Goal: Transaction & Acquisition: Purchase product/service

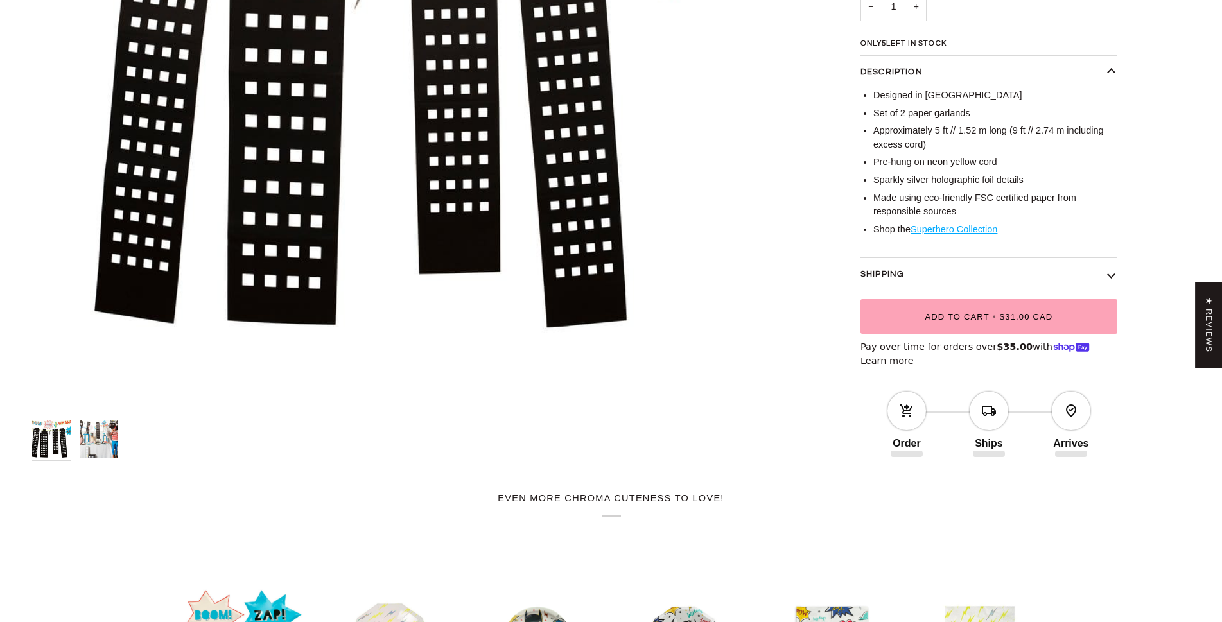
scroll to position [361, 0]
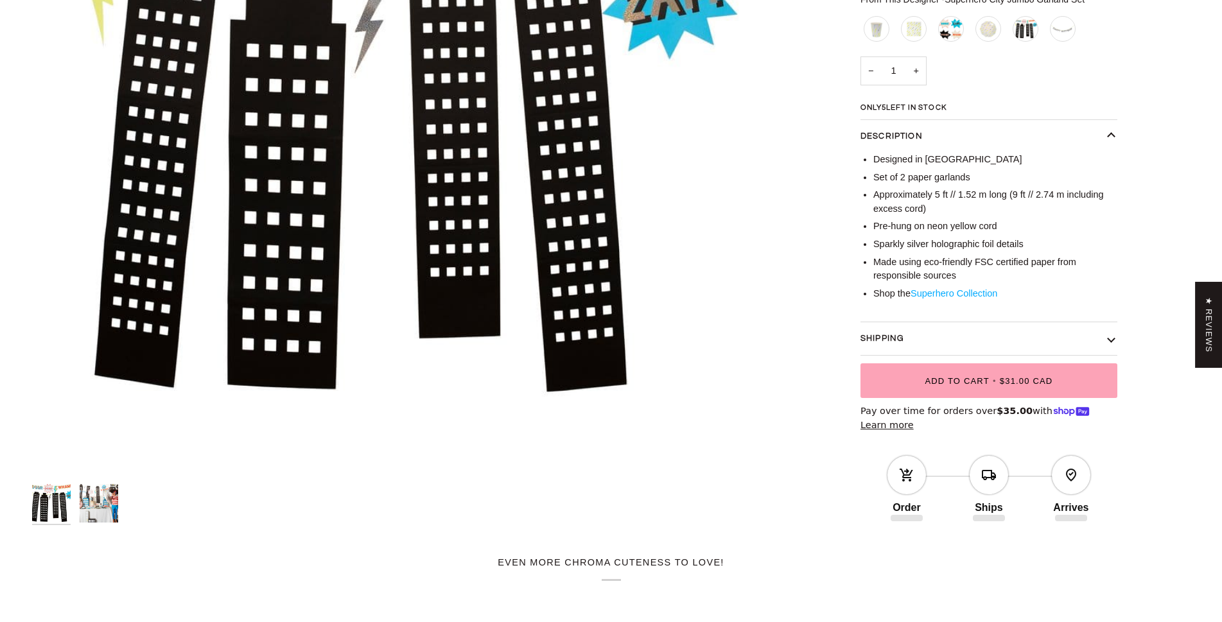
click at [944, 293] on link "Superhero Collection" at bounding box center [953, 293] width 87 height 10
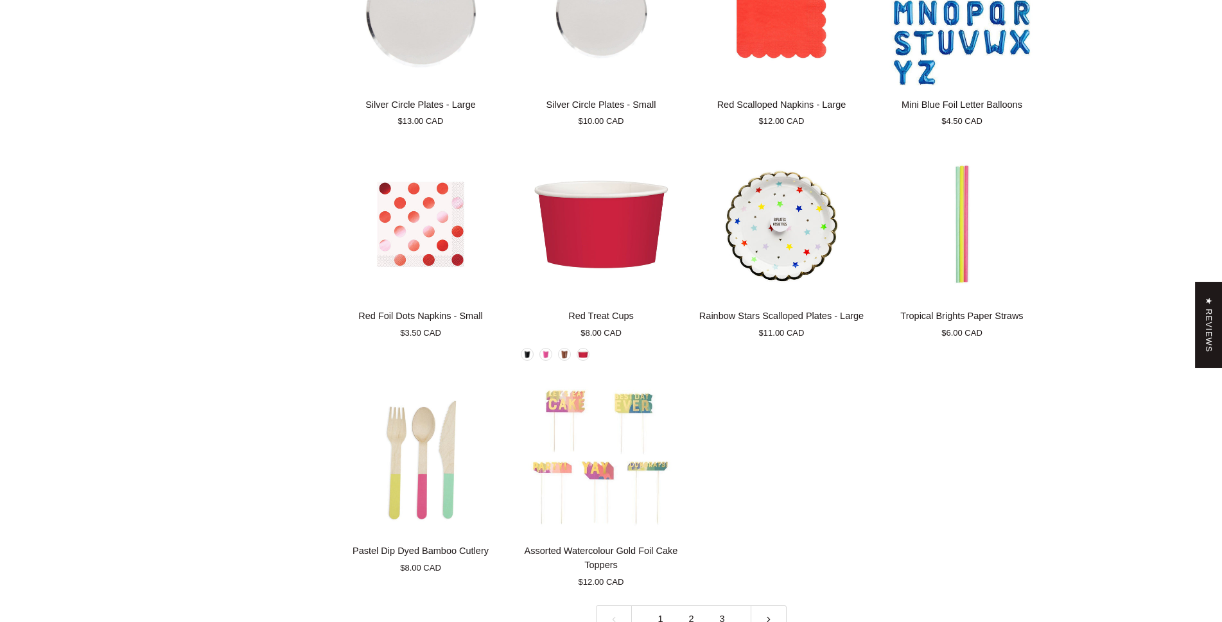
scroll to position [2697, 0]
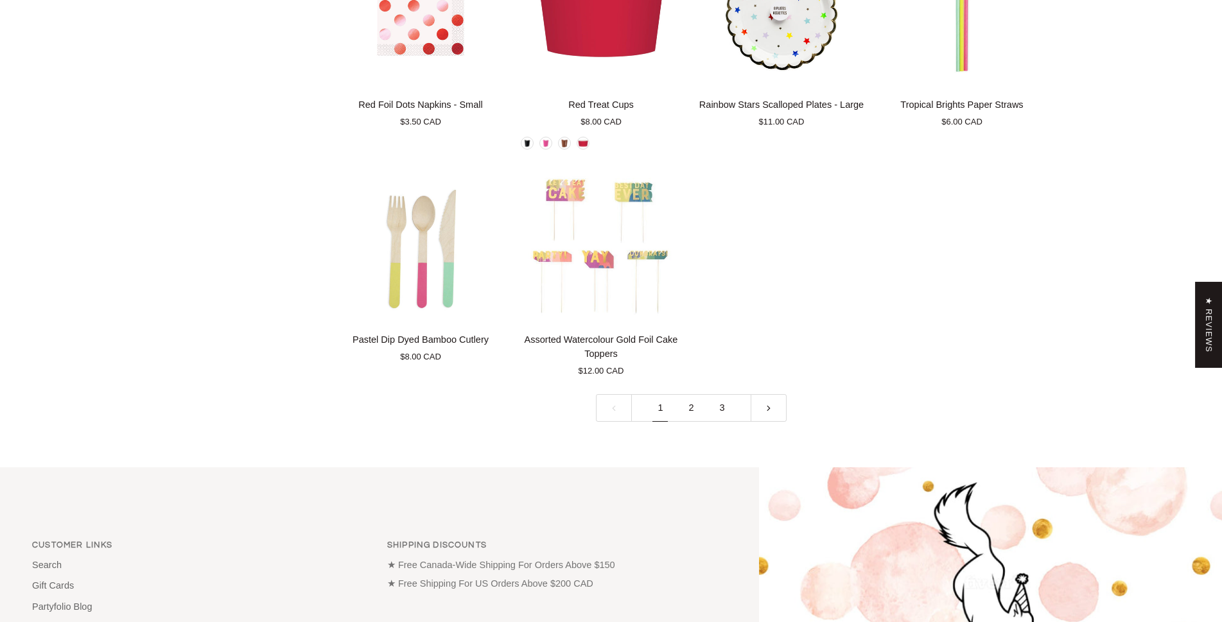
click at [692, 405] on link "2" at bounding box center [690, 408] width 31 height 28
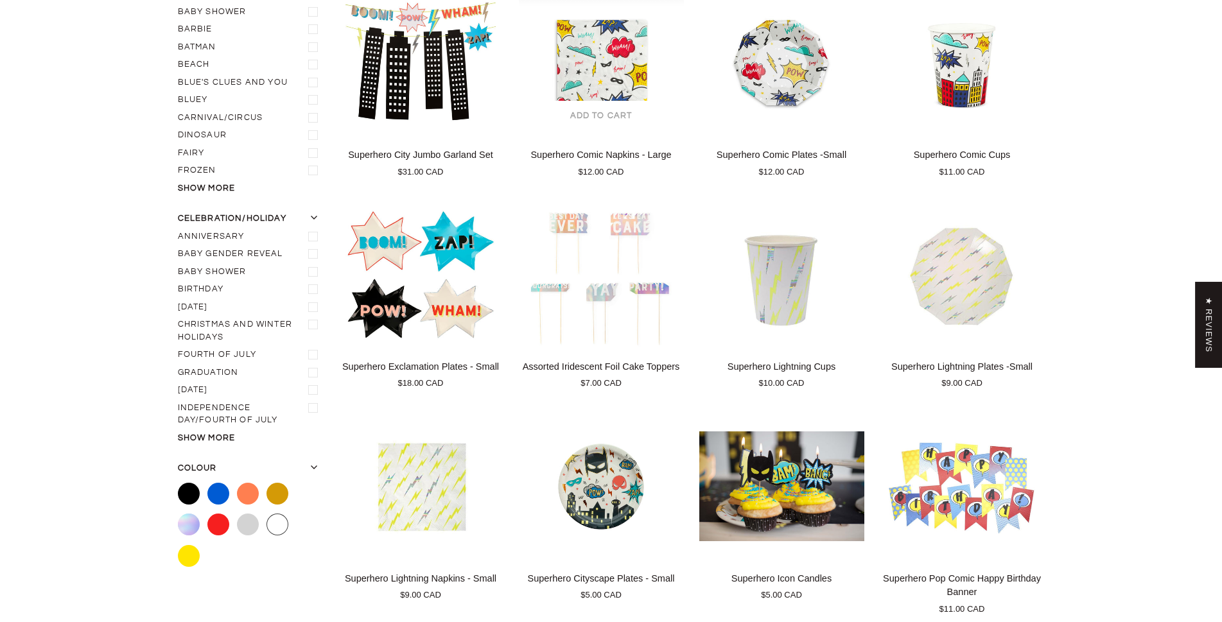
scroll to position [148, 0]
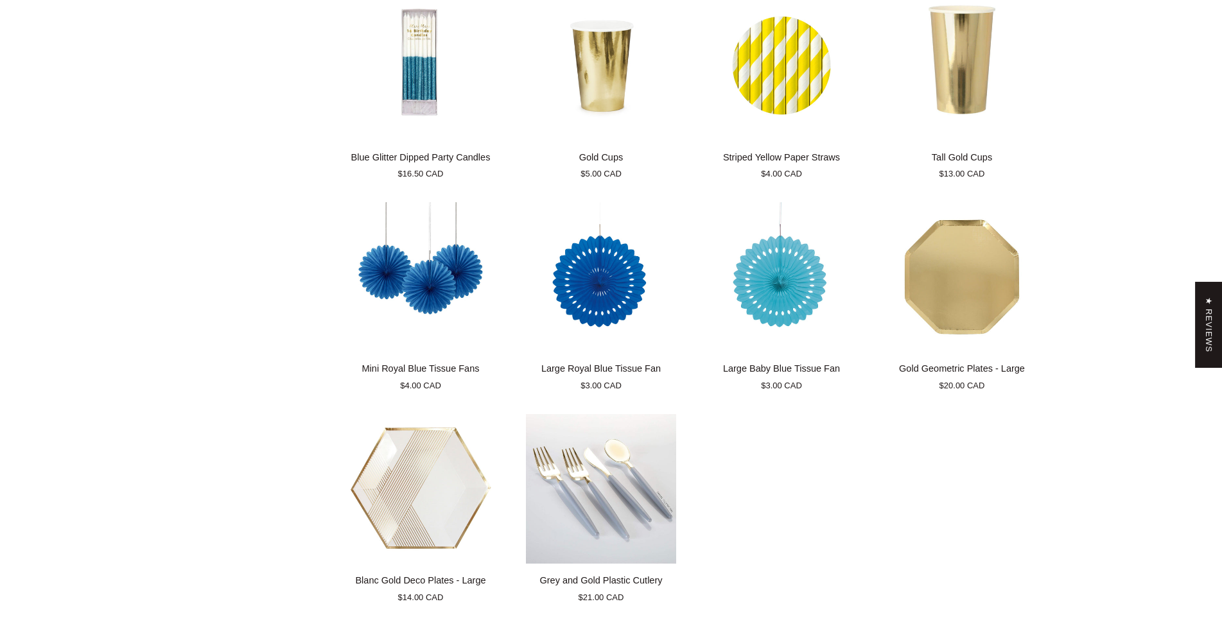
scroll to position [2781, 0]
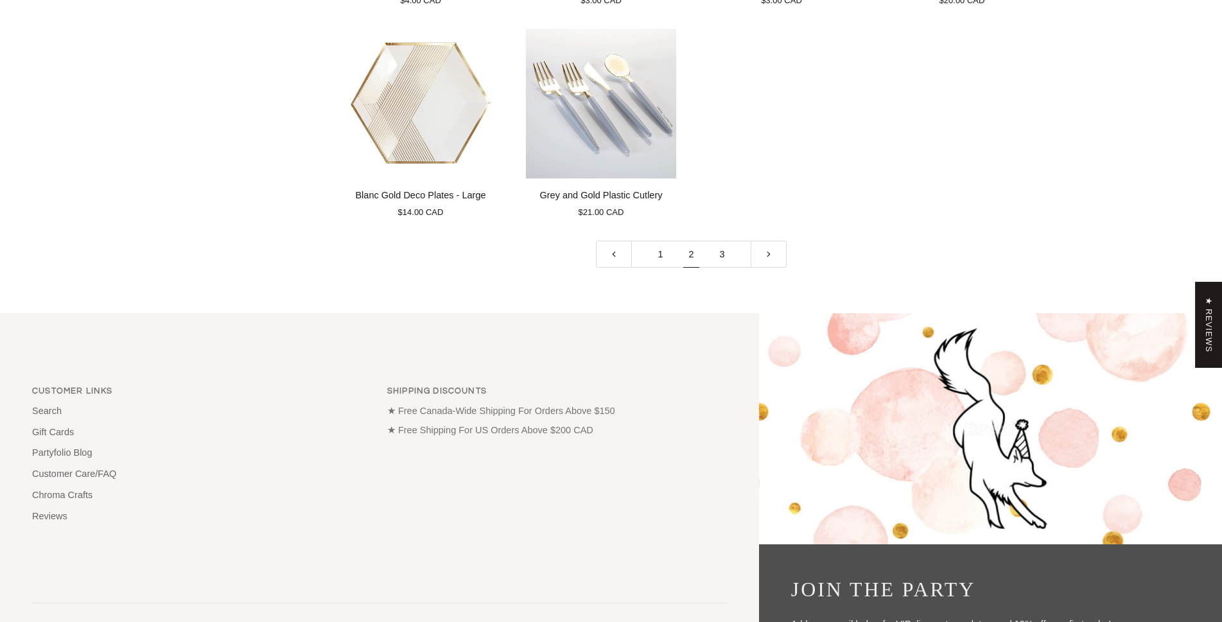
click at [648, 256] on link "1" at bounding box center [660, 255] width 31 height 28
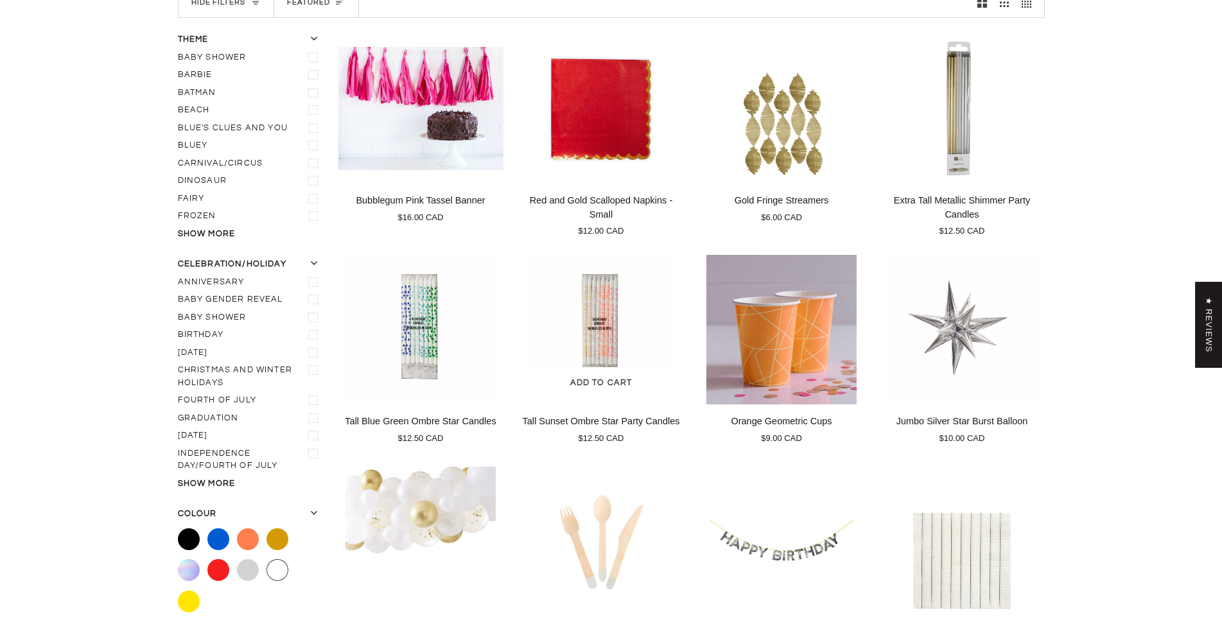
scroll to position [148, 0]
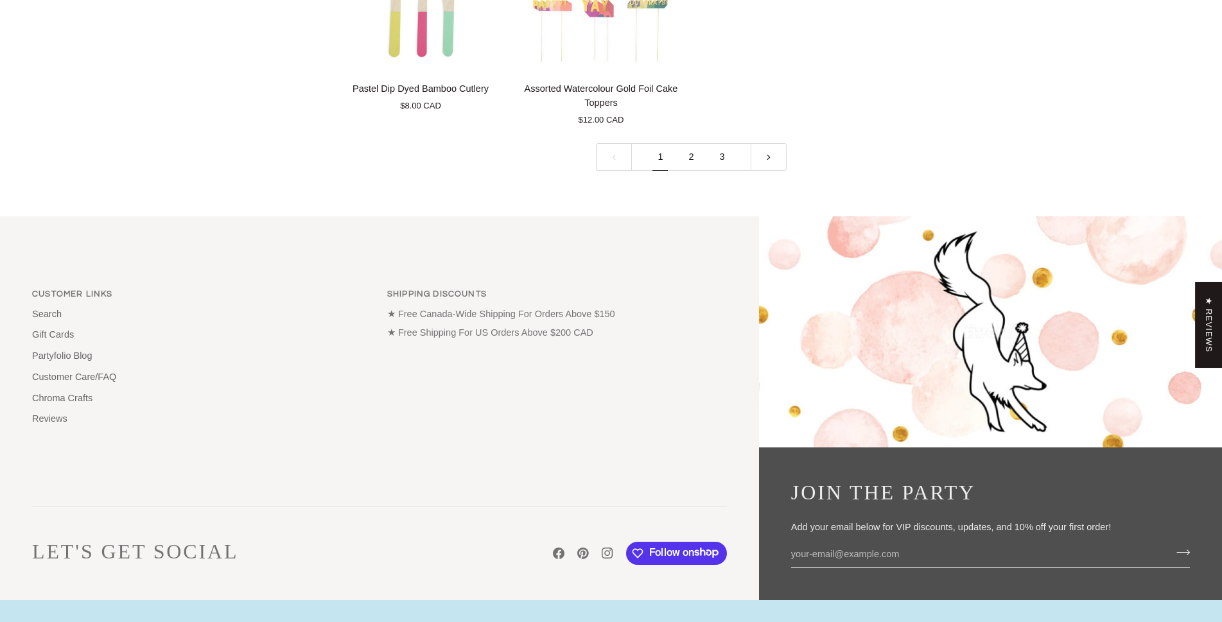
scroll to position [3009, 0]
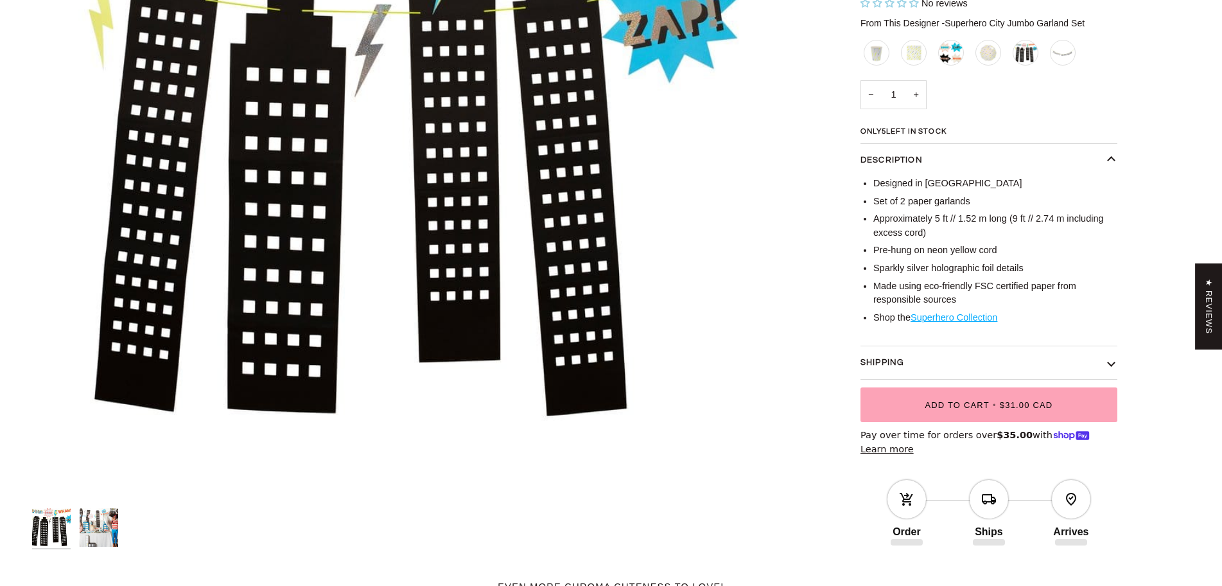
scroll to position [333, 0]
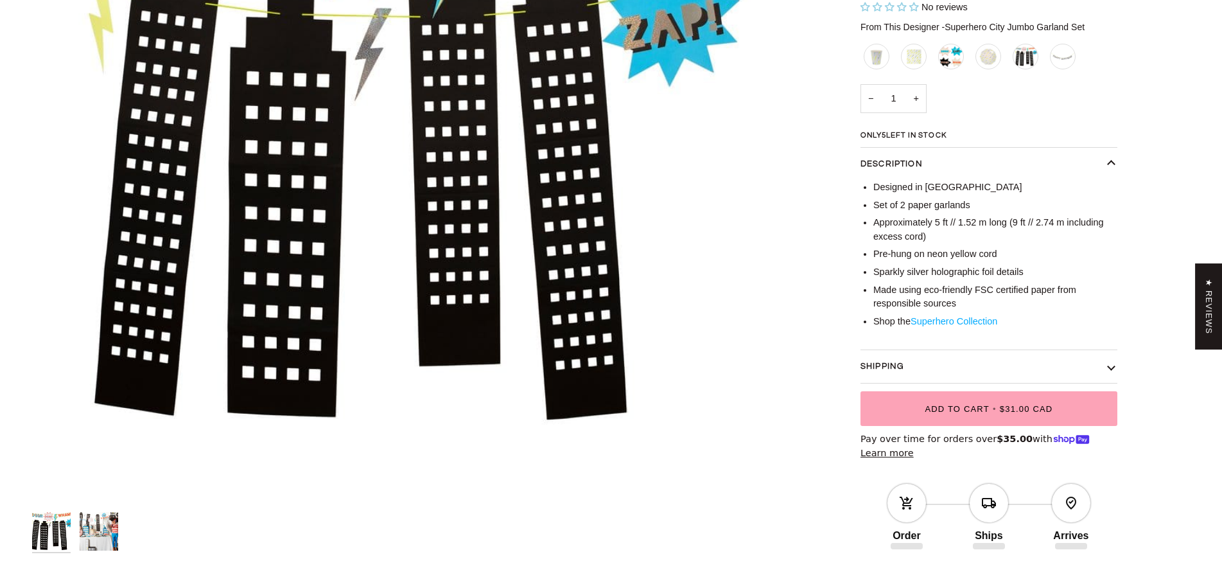
click at [929, 317] on link "Superhero Collection" at bounding box center [953, 321] width 87 height 10
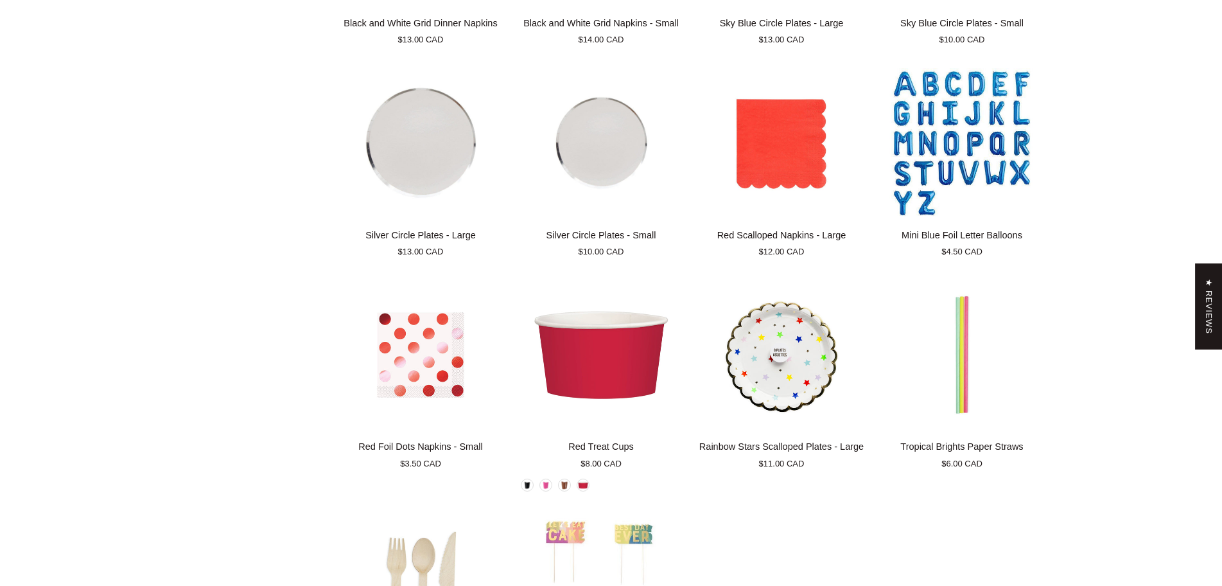
scroll to position [2568, 0]
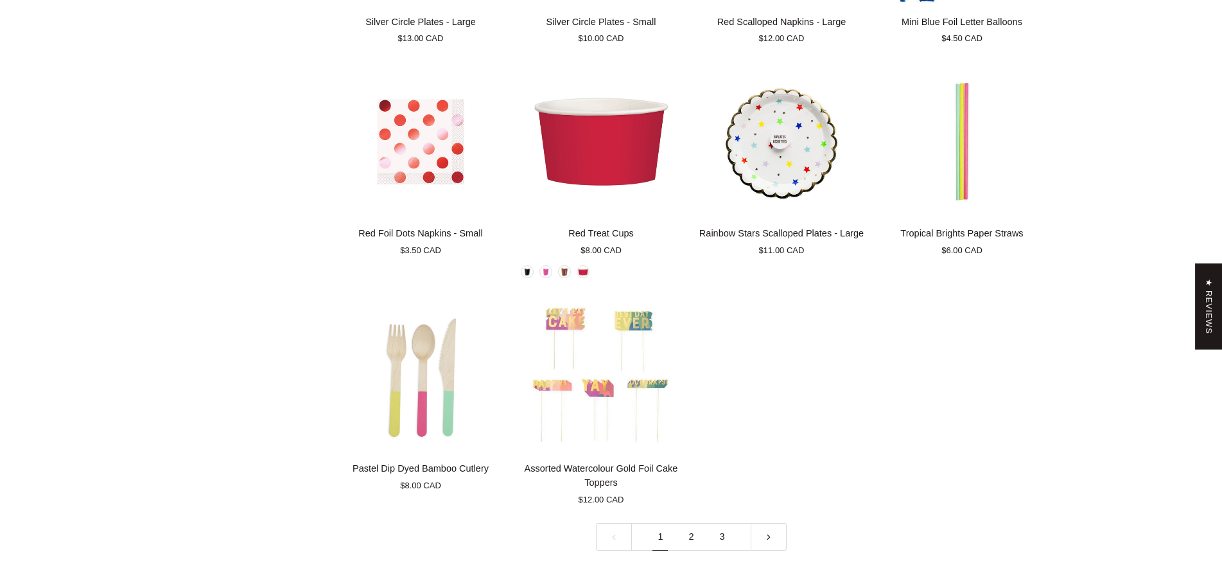
click at [691, 536] on link "2" at bounding box center [690, 537] width 31 height 28
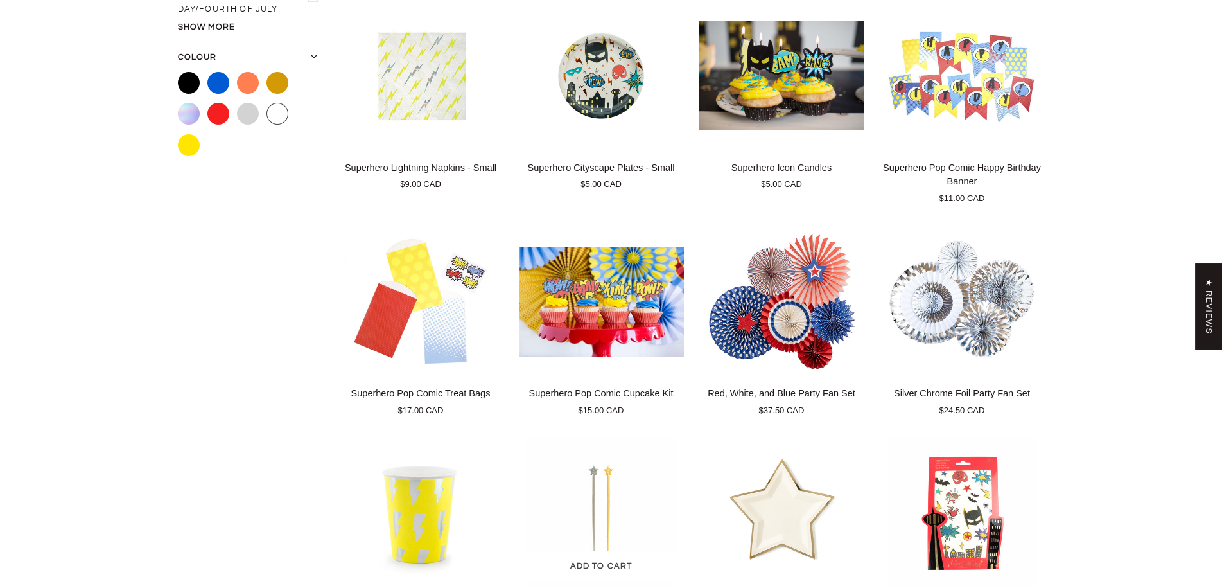
scroll to position [148, 0]
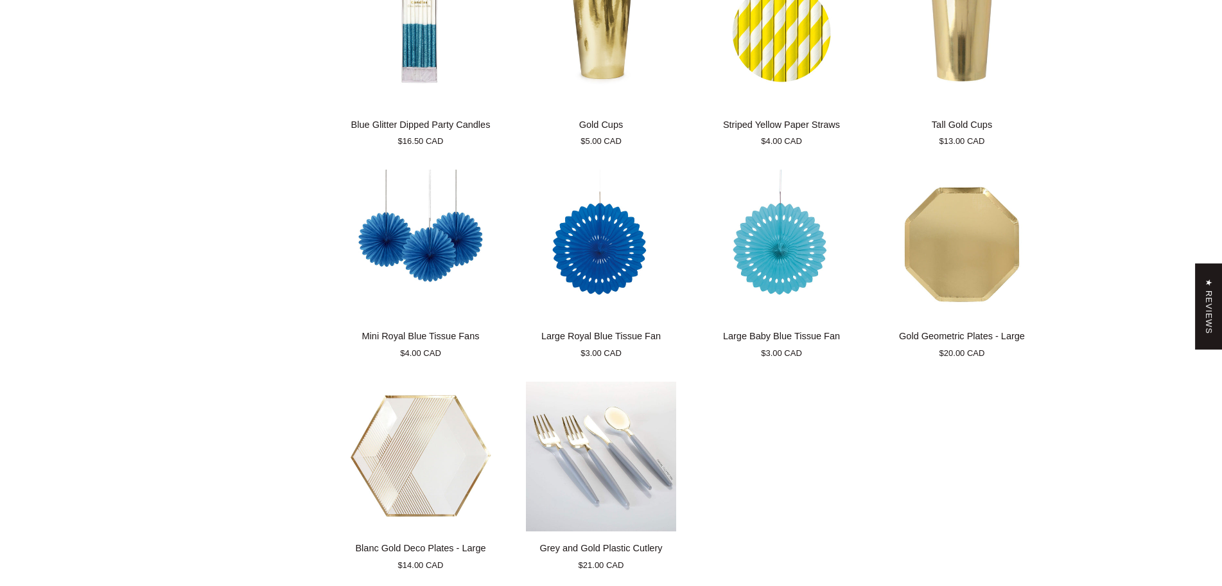
scroll to position [2588, 0]
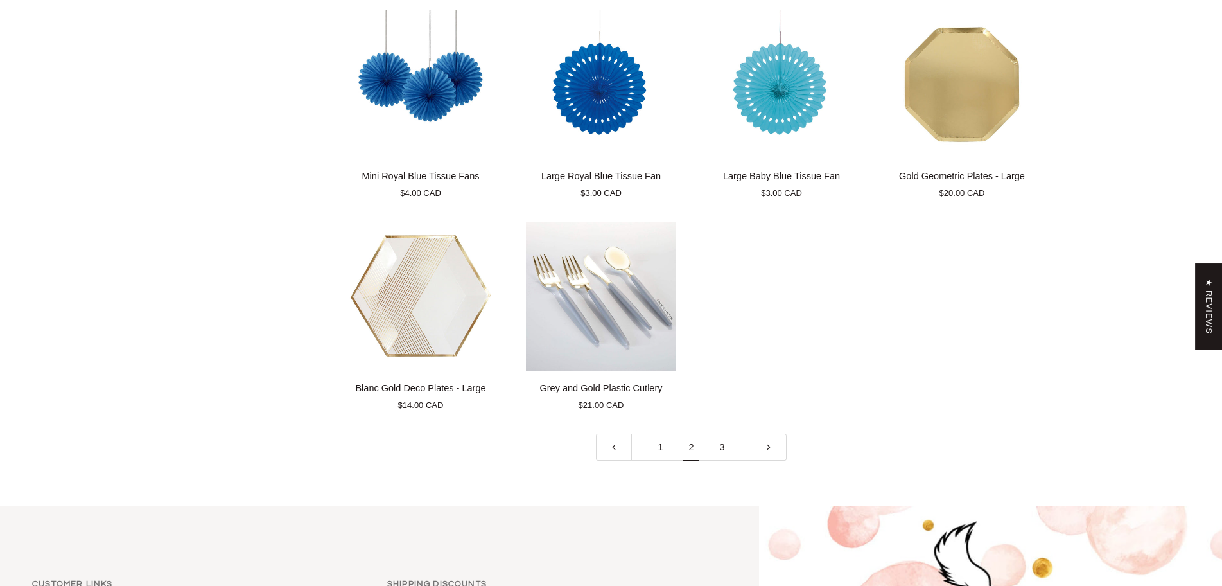
click at [717, 446] on link "3" at bounding box center [722, 447] width 31 height 28
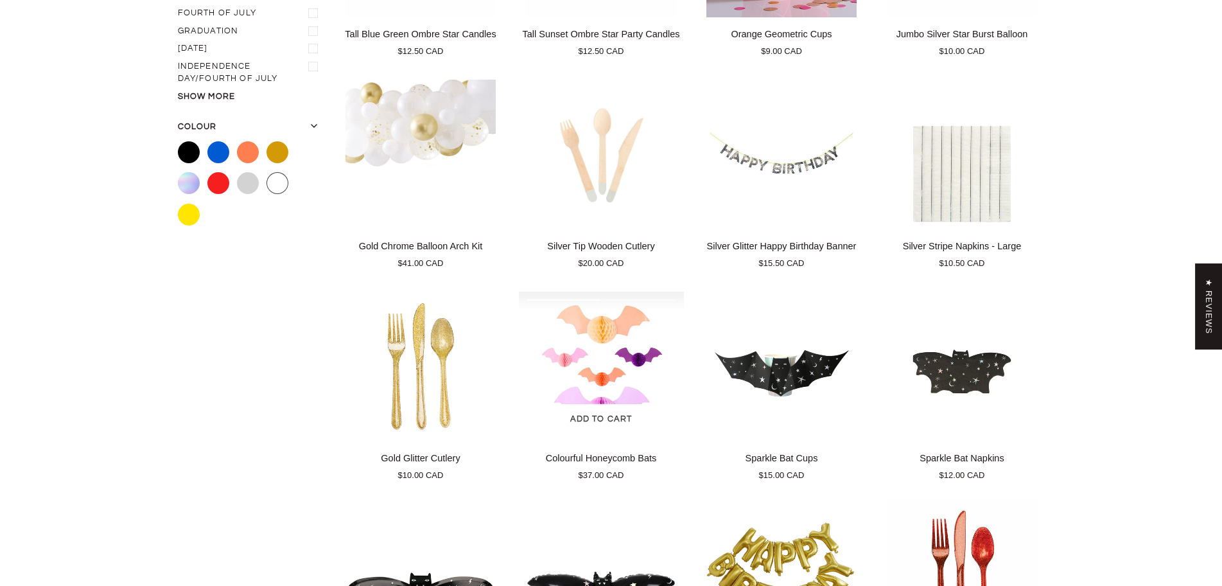
scroll to position [148, 0]
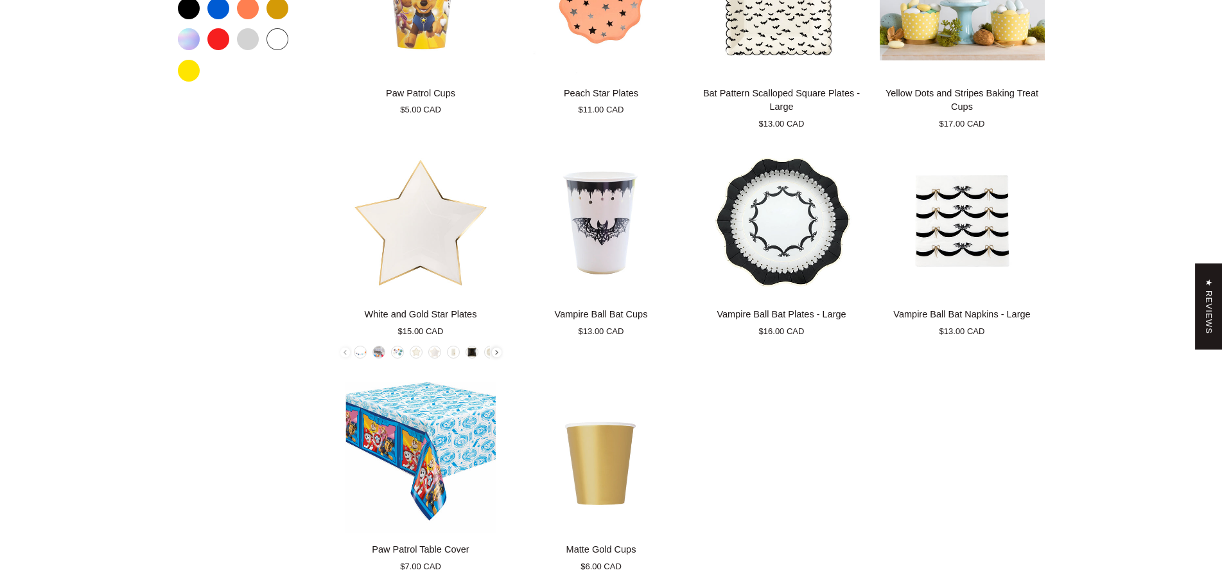
scroll to position [983, 0]
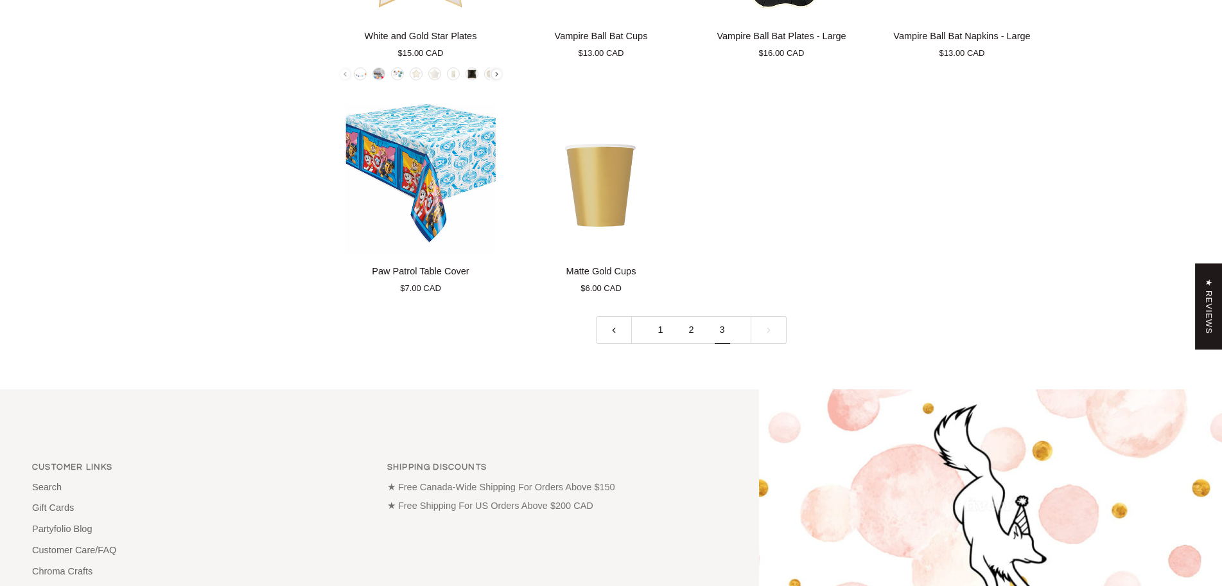
click at [654, 332] on link "1" at bounding box center [660, 330] width 31 height 28
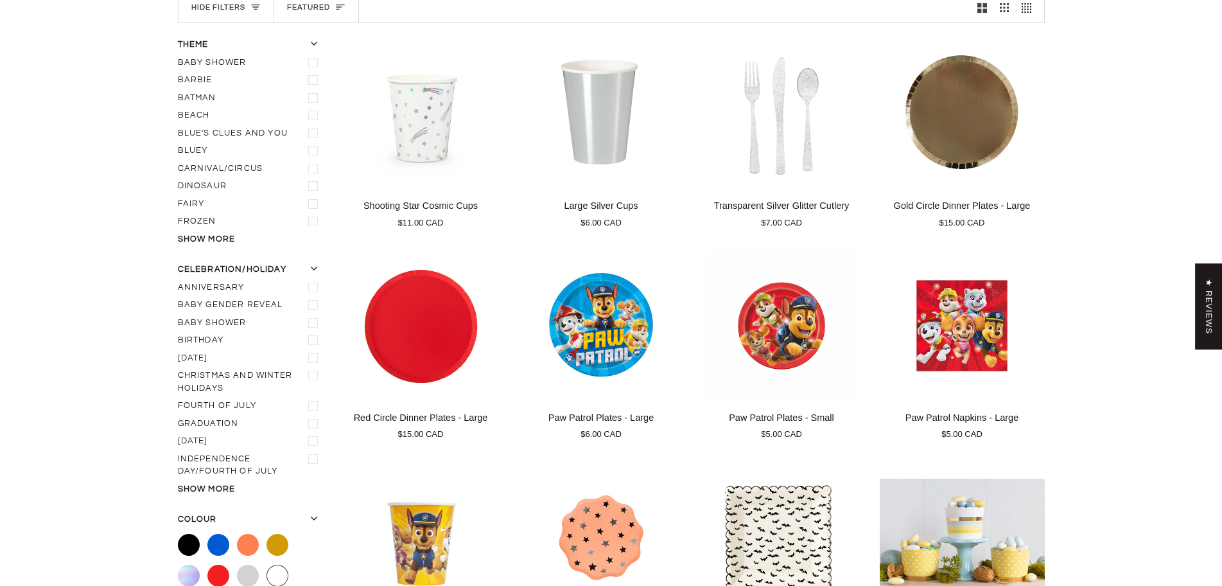
scroll to position [148, 0]
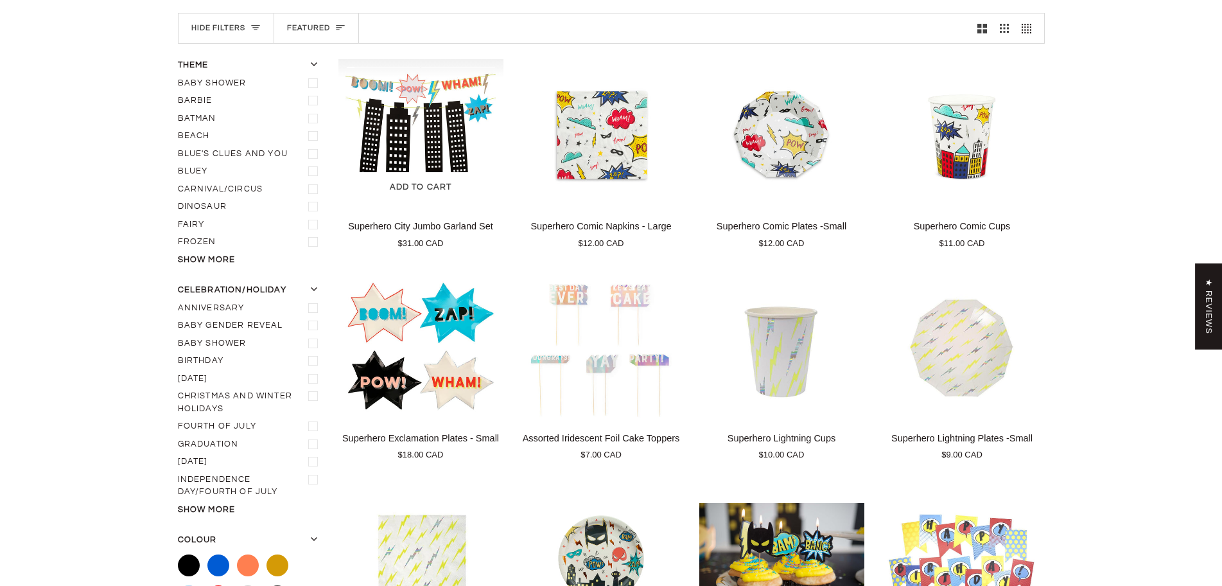
click at [449, 141] on img "Superhero City Jumbo Garland Set" at bounding box center [420, 134] width 165 height 150
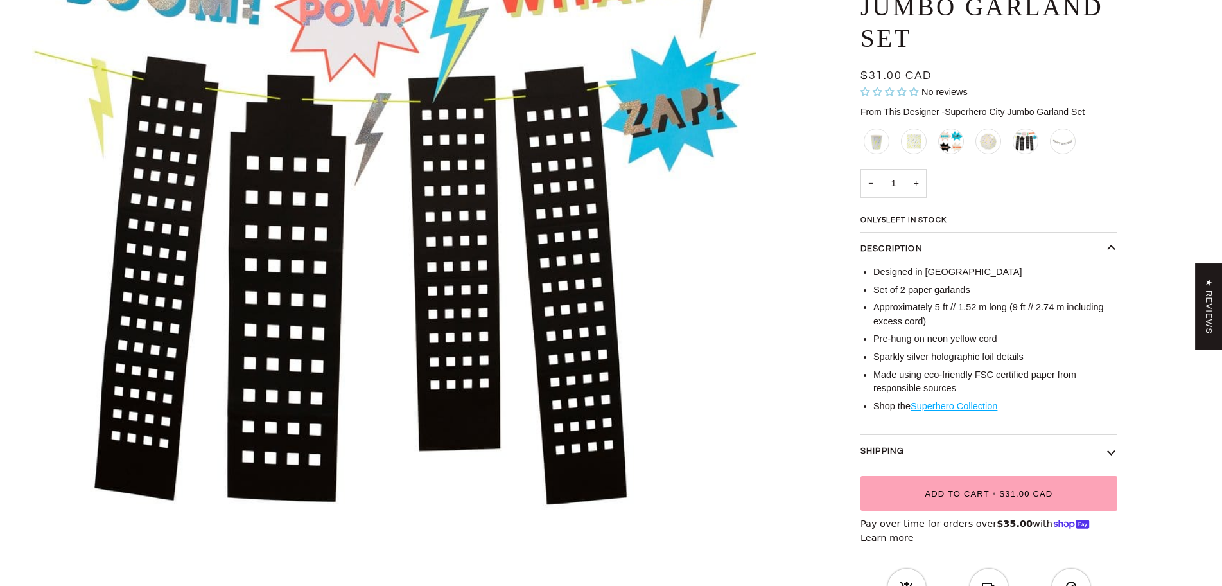
scroll to position [257, 0]
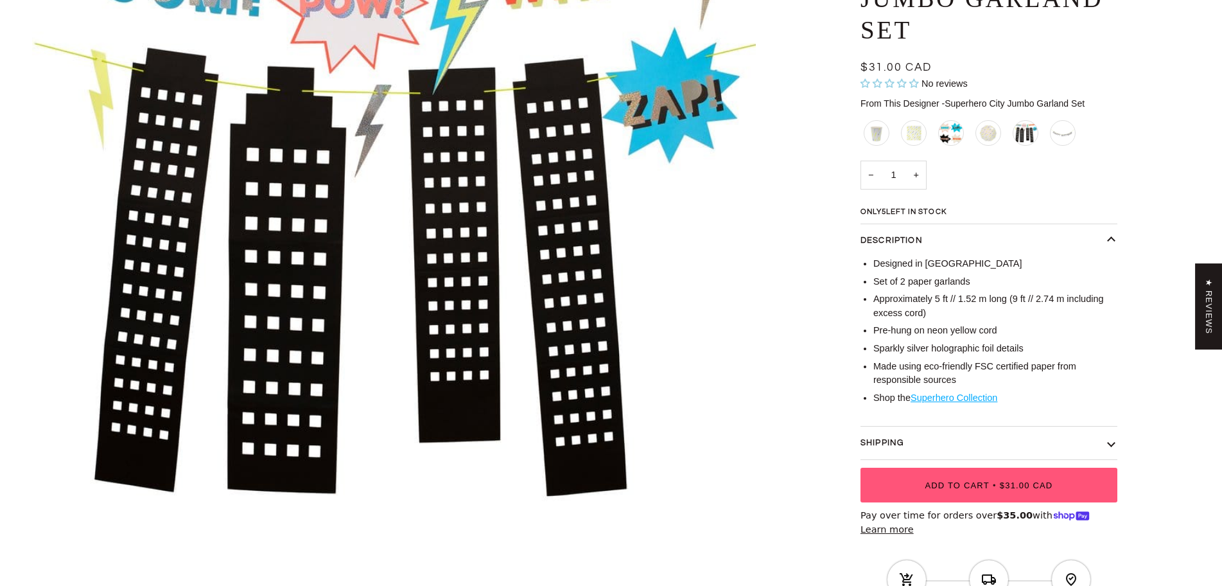
click at [975, 496] on button "Add to Cart • $31.00 CAD" at bounding box center [988, 484] width 257 height 35
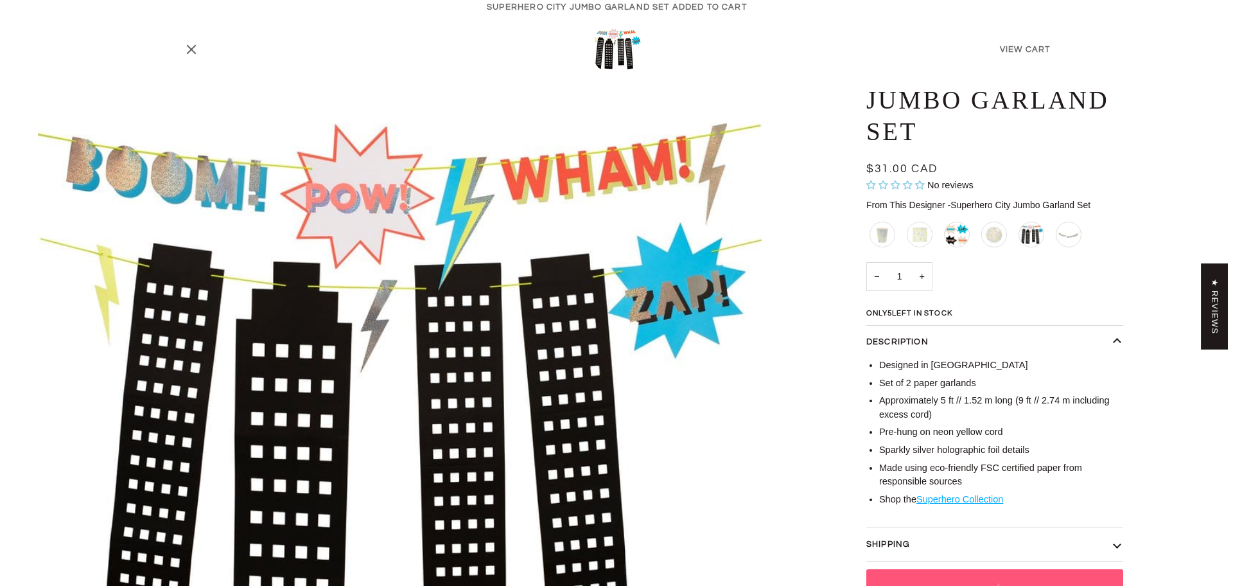
scroll to position [0, 0]
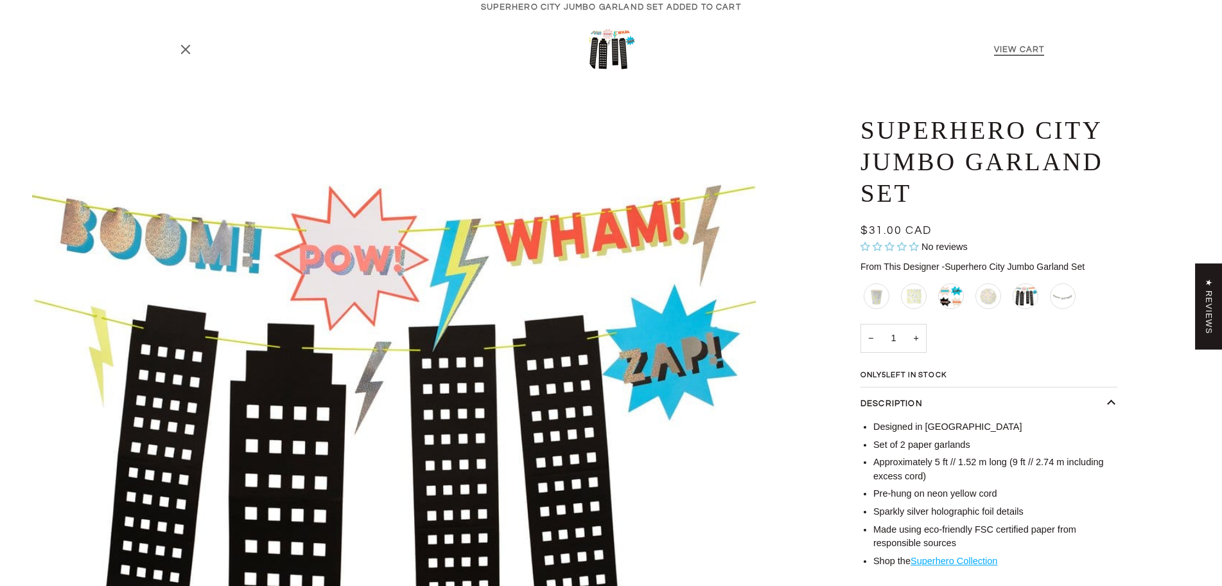
click at [1030, 49] on link "View Cart" at bounding box center [1019, 49] width 51 height 9
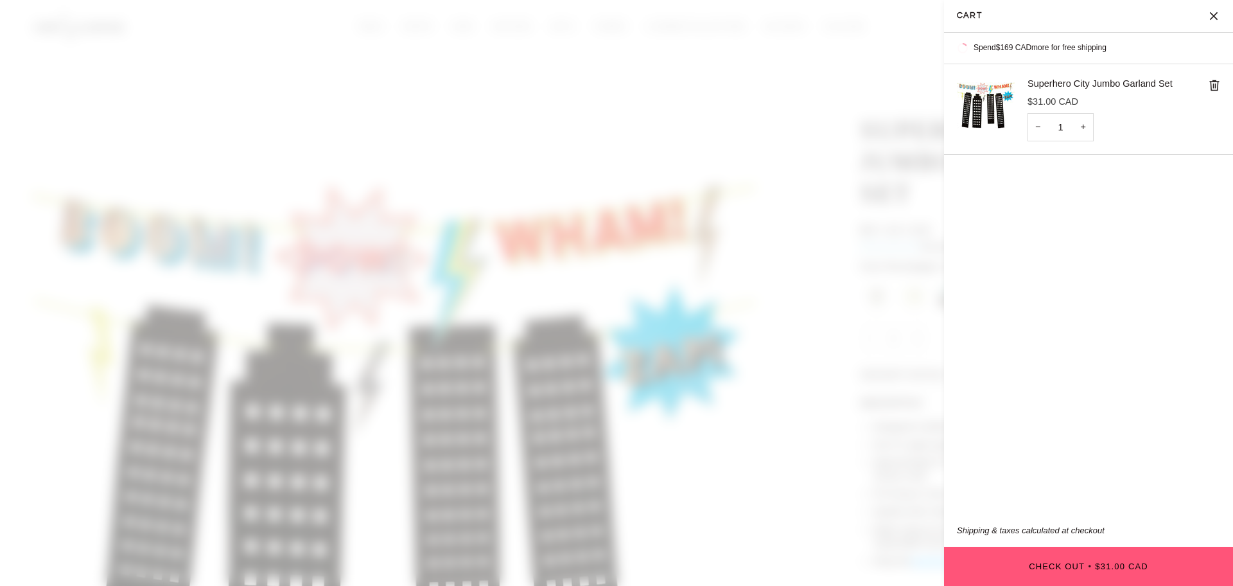
click at [1066, 577] on button "Check Out • $31.00 CAD" at bounding box center [1088, 565] width 289 height 39
